Goal: Transaction & Acquisition: Purchase product/service

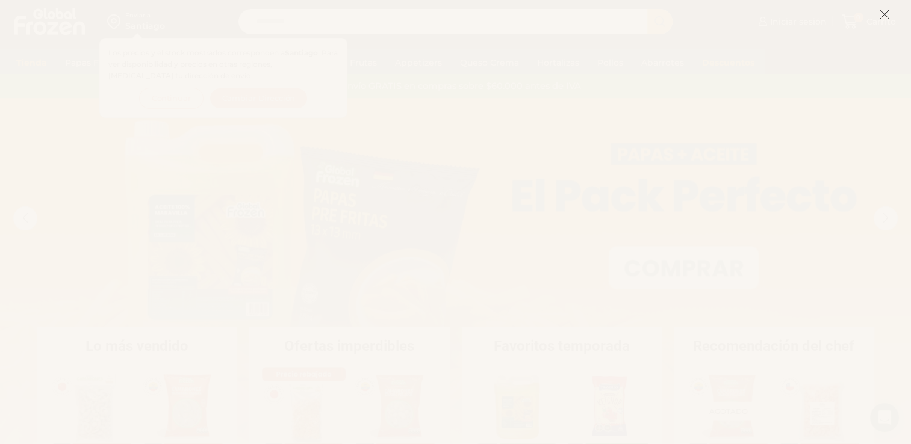
click at [884, 13] on icon at bounding box center [884, 14] width 11 height 11
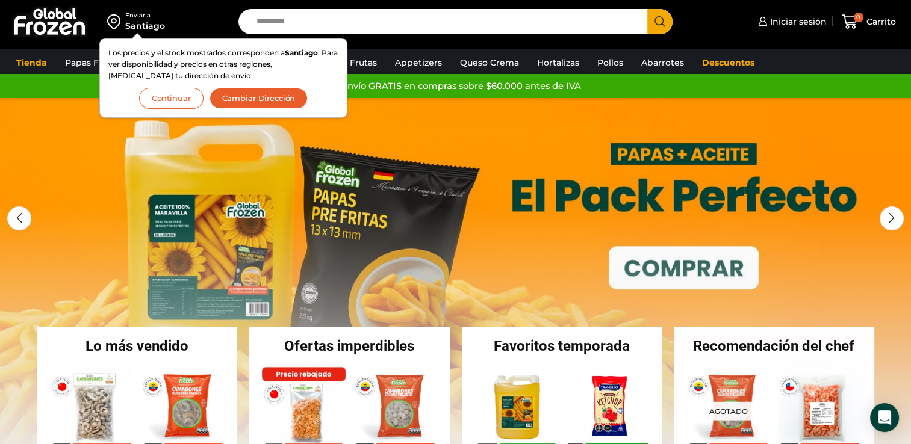
click at [274, 187] on link "1 / 3" at bounding box center [455, 278] width 911 height 361
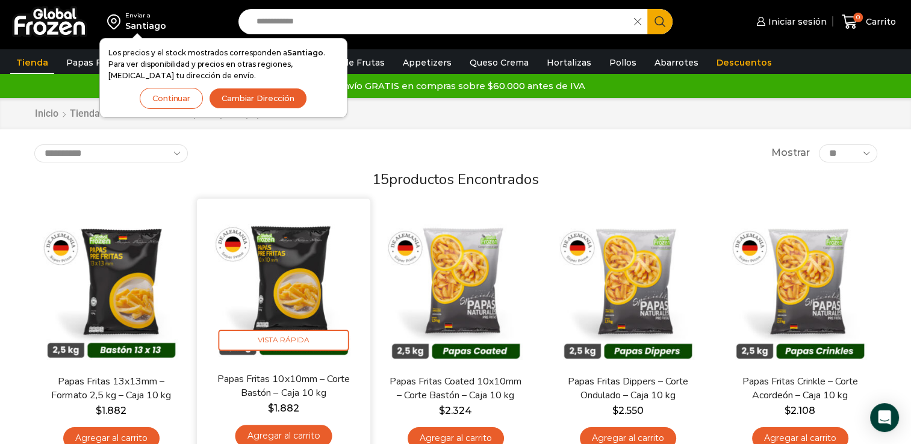
click at [284, 302] on img at bounding box center [283, 285] width 155 height 155
